Goal: Task Accomplishment & Management: Use online tool/utility

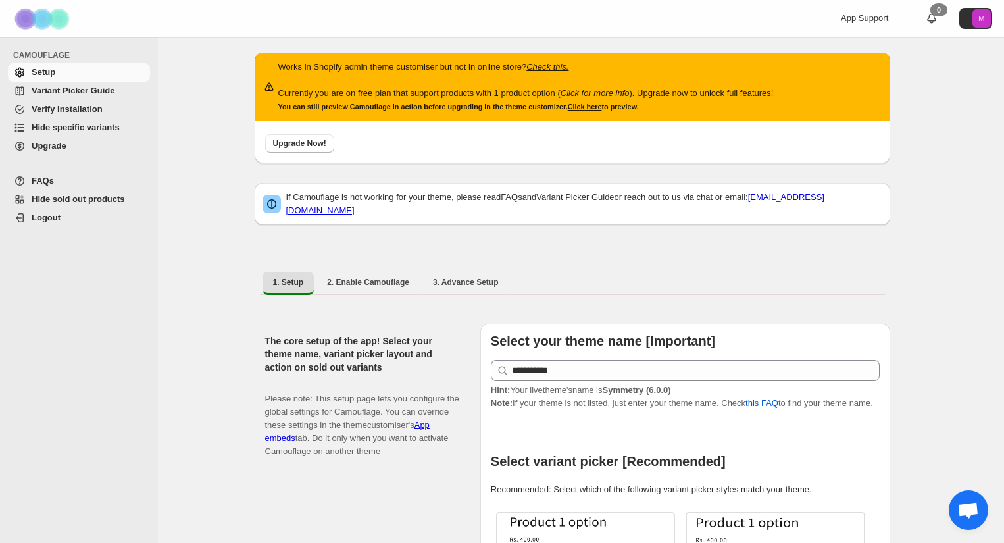
click at [82, 126] on span "Hide specific variants" at bounding box center [76, 127] width 88 height 10
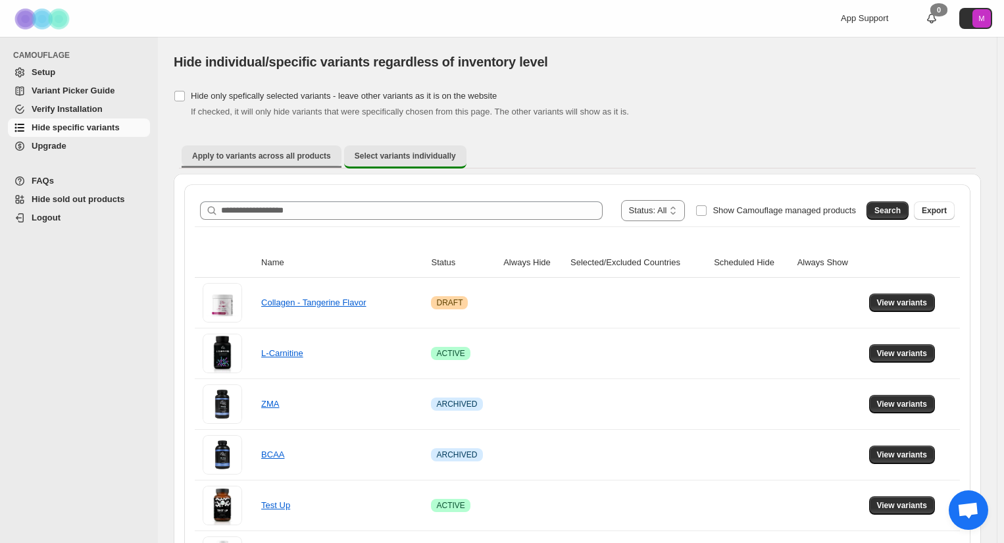
click at [295, 155] on span "Apply to variants across all products" at bounding box center [261, 156] width 139 height 11
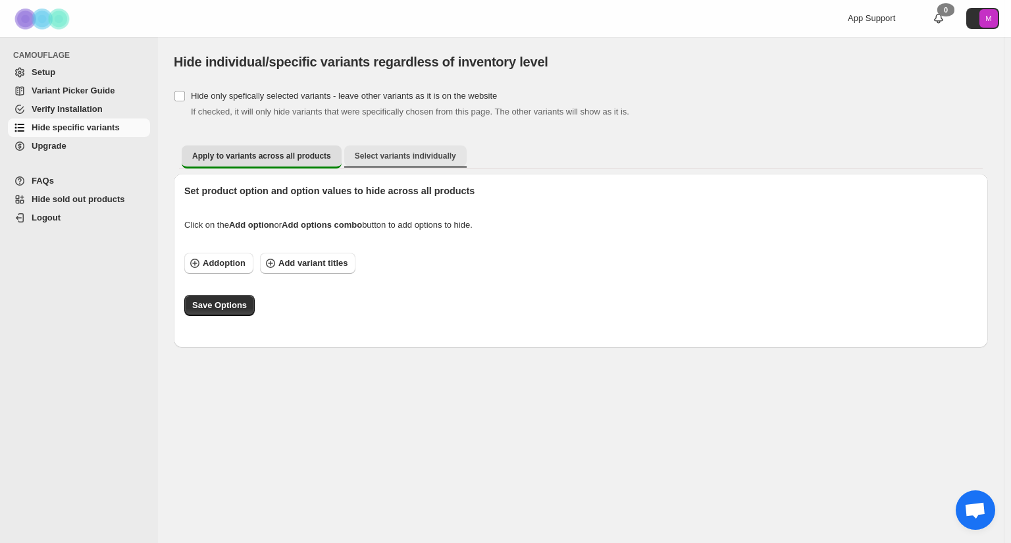
click at [382, 155] on span "Select variants individually" at bounding box center [405, 156] width 101 height 11
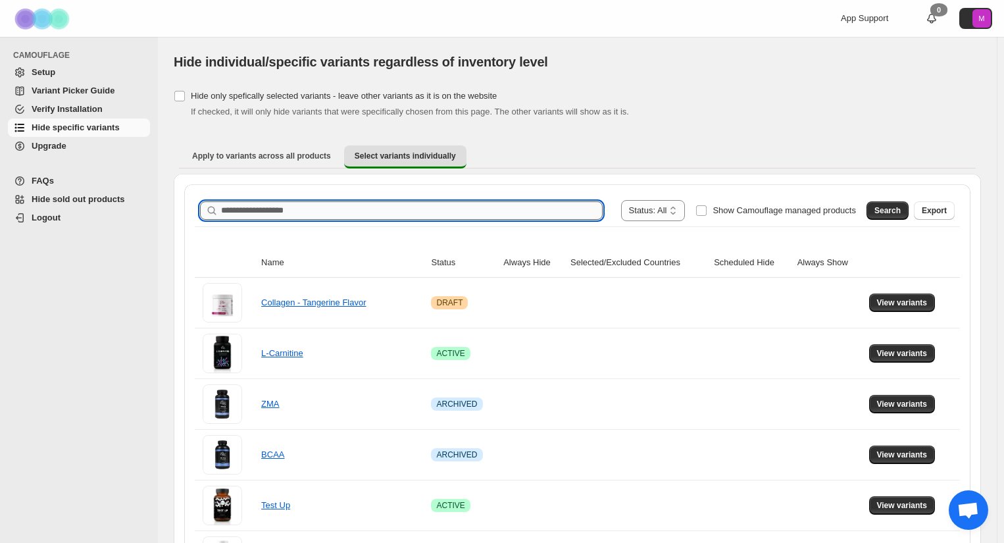
click at [363, 204] on input "Search product name" at bounding box center [412, 210] width 382 height 18
type input "*****"
click at [891, 213] on span "Search" at bounding box center [888, 210] width 26 height 11
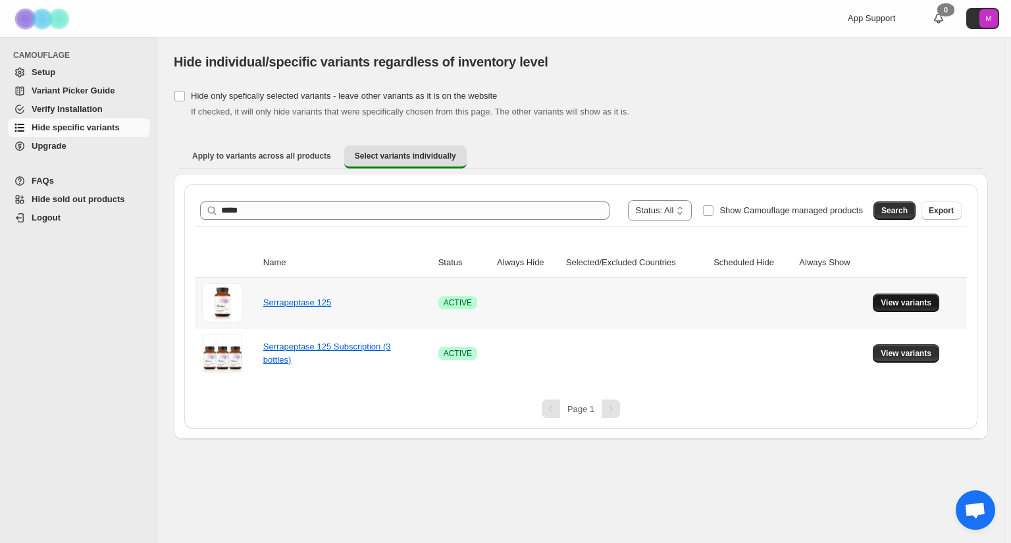
click at [927, 307] on span "View variants" at bounding box center [905, 302] width 51 height 11
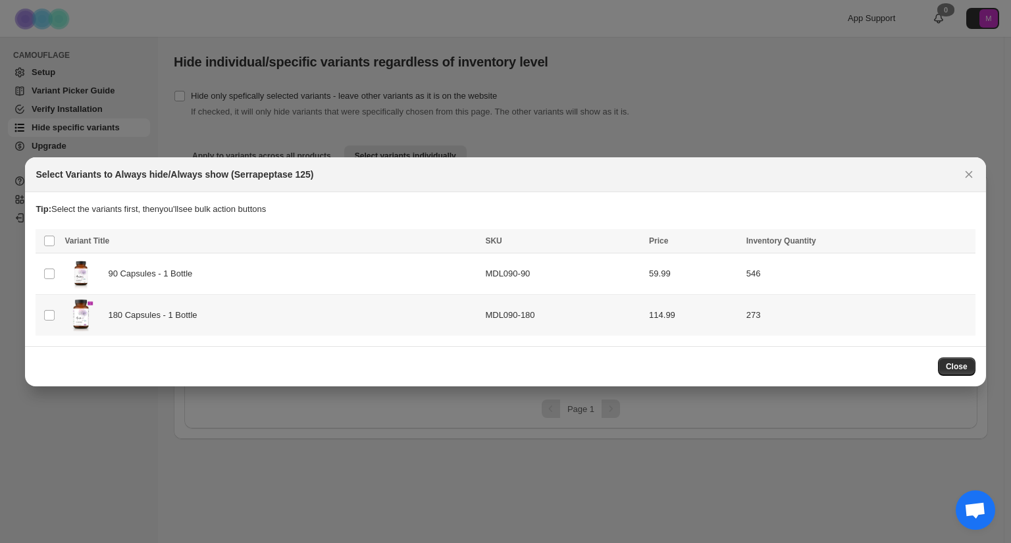
click at [136, 316] on span "180 Capsules - 1 Bottle" at bounding box center [156, 315] width 96 height 13
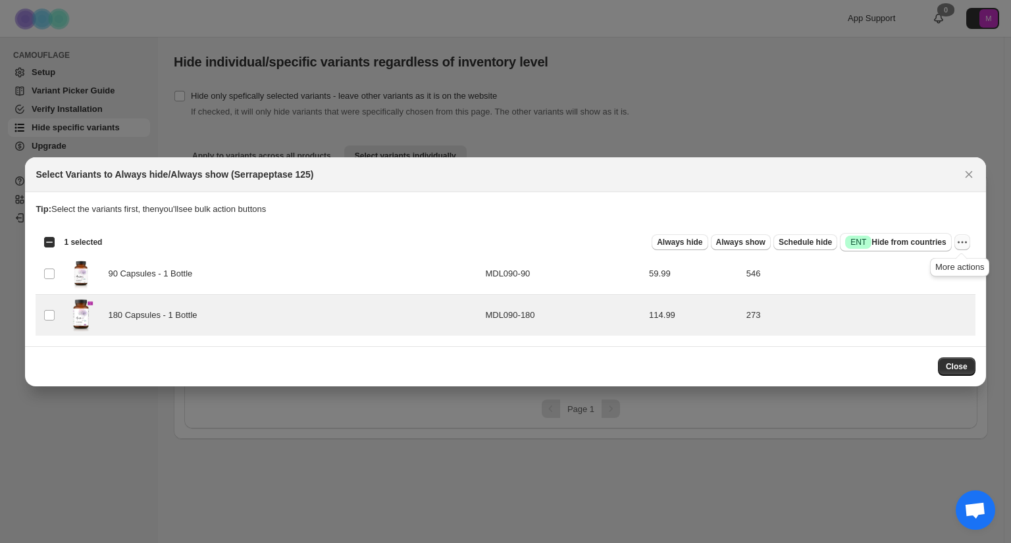
click at [959, 239] on icon "More actions" at bounding box center [961, 242] width 13 height 13
click at [686, 242] on span "Always hide" at bounding box center [679, 242] width 45 height 11
